Goal: Transaction & Acquisition: Subscribe to service/newsletter

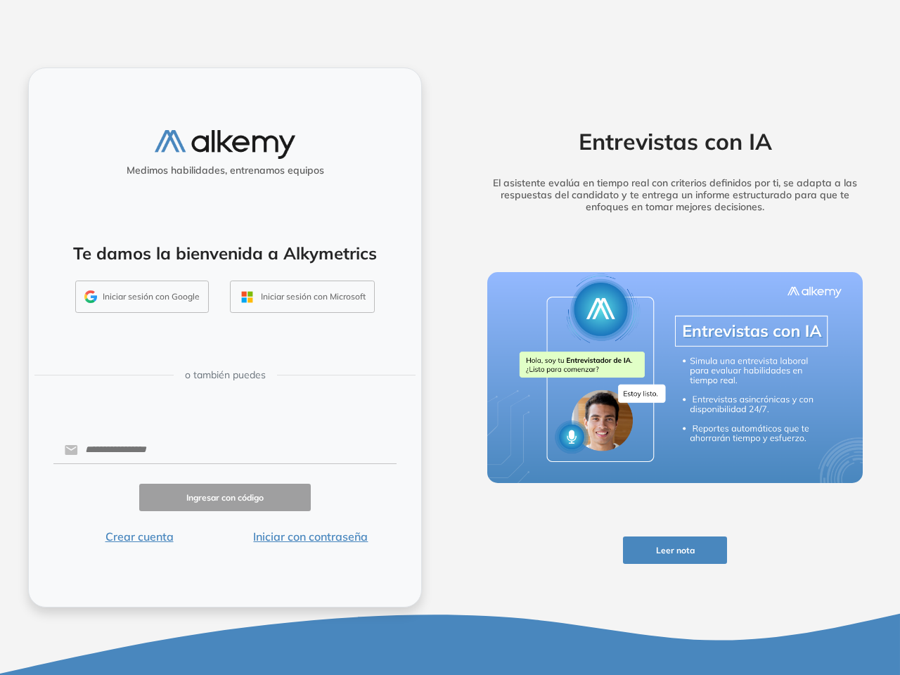
click at [450, 337] on div "Entrevistas con IA El asistente evalúa en tiempo real con criterios definidos p…" at bounding box center [675, 337] width 450 height 675
click at [675, 550] on button "Leer nota" at bounding box center [675, 549] width 105 height 27
click at [142, 297] on button "Iniciar sesión con Google" at bounding box center [142, 296] width 134 height 32
click at [302, 297] on button "Iniciar sesión con Microsoft" at bounding box center [302, 296] width 145 height 32
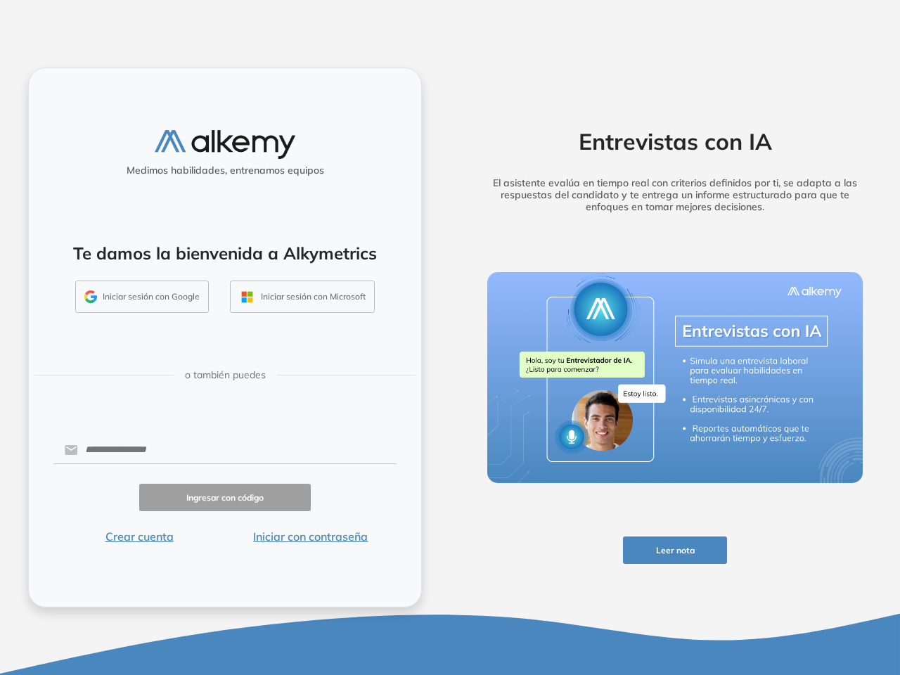
click at [139, 536] on button "Crear cuenta" at bounding box center [139, 536] width 172 height 17
